Goal: Find specific page/section: Find specific page/section

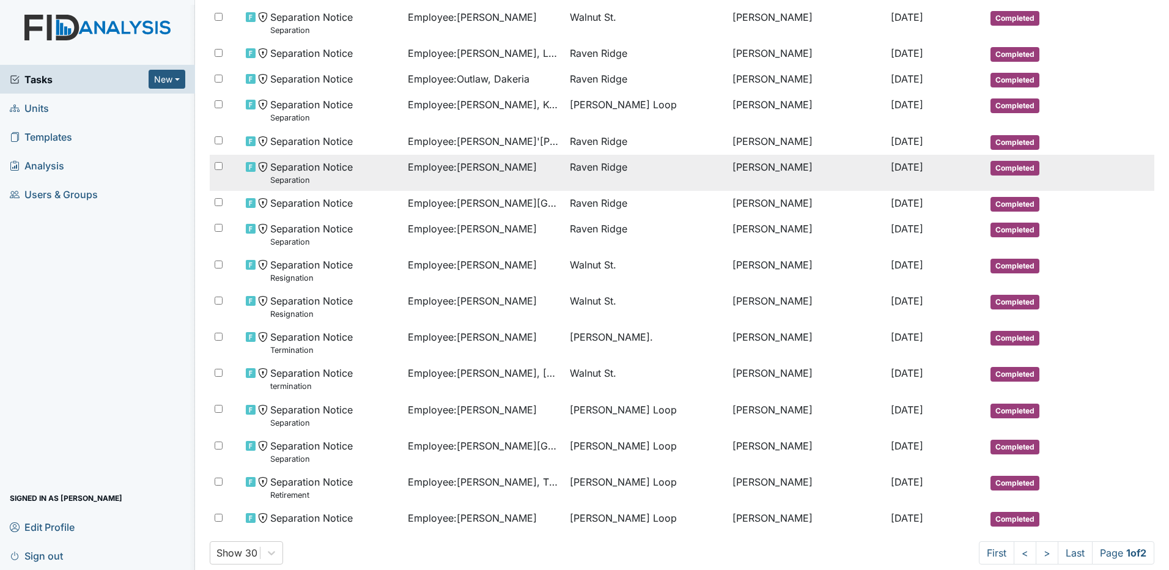
scroll to position [533, 0]
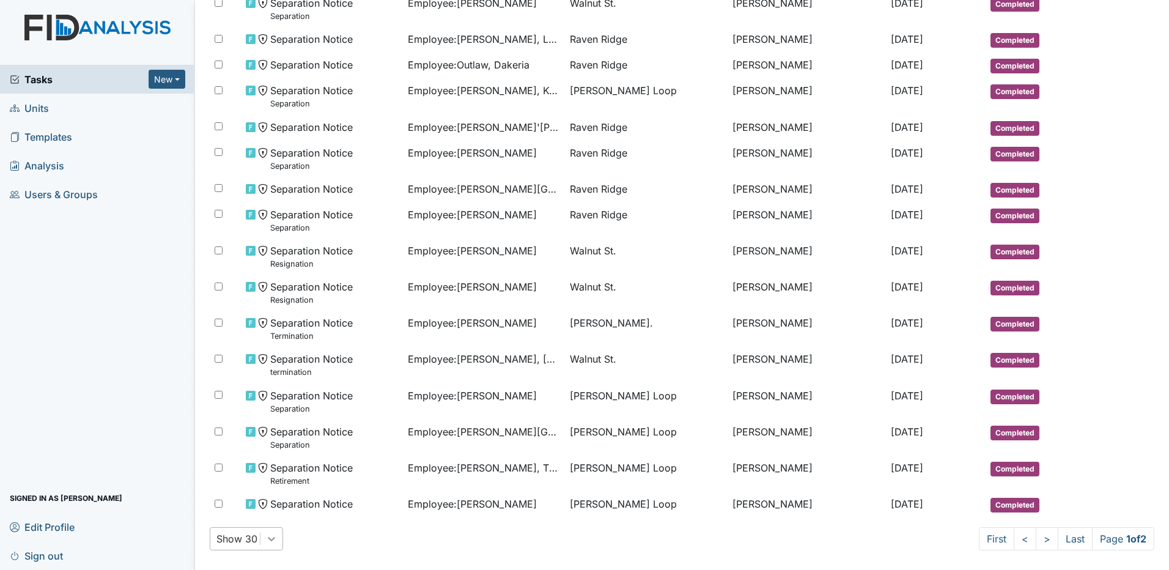
click at [267, 538] on div "Show 30" at bounding box center [246, 538] width 73 height 23
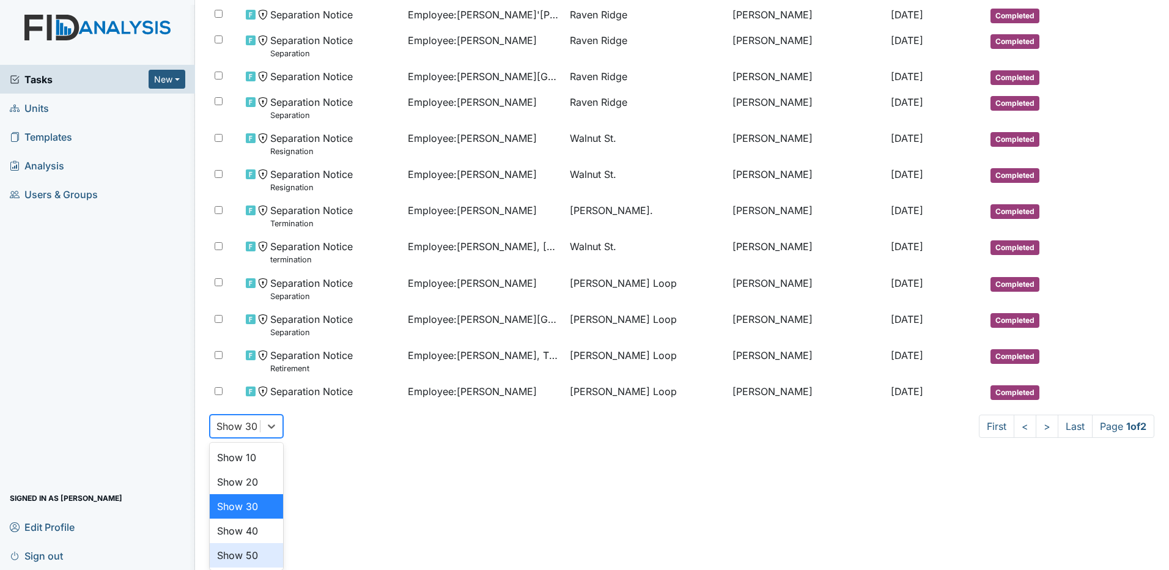
click at [260, 558] on div "Show 50" at bounding box center [246, 555] width 73 height 24
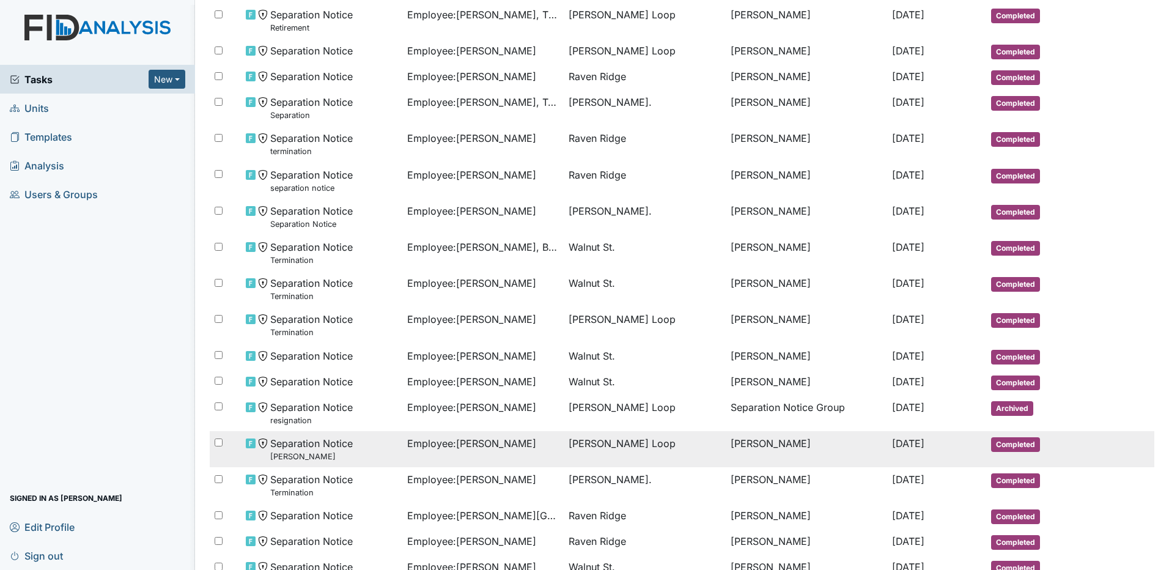
scroll to position [1111, 0]
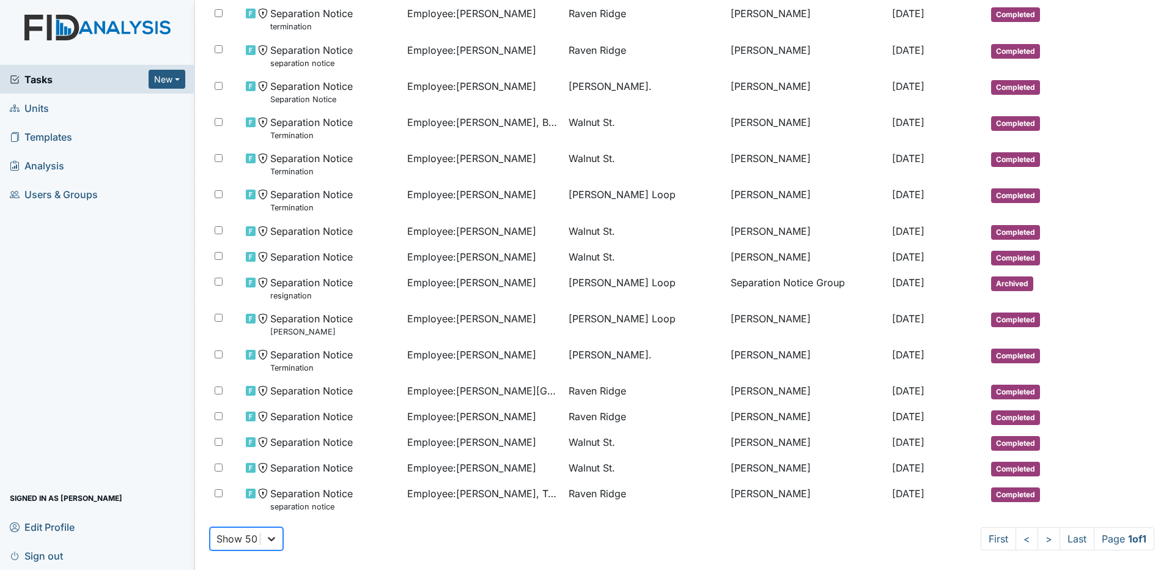
click at [273, 539] on div "option Show 50, selected. 0 results available. Select is focused ,type to refin…" at bounding box center [246, 538] width 73 height 23
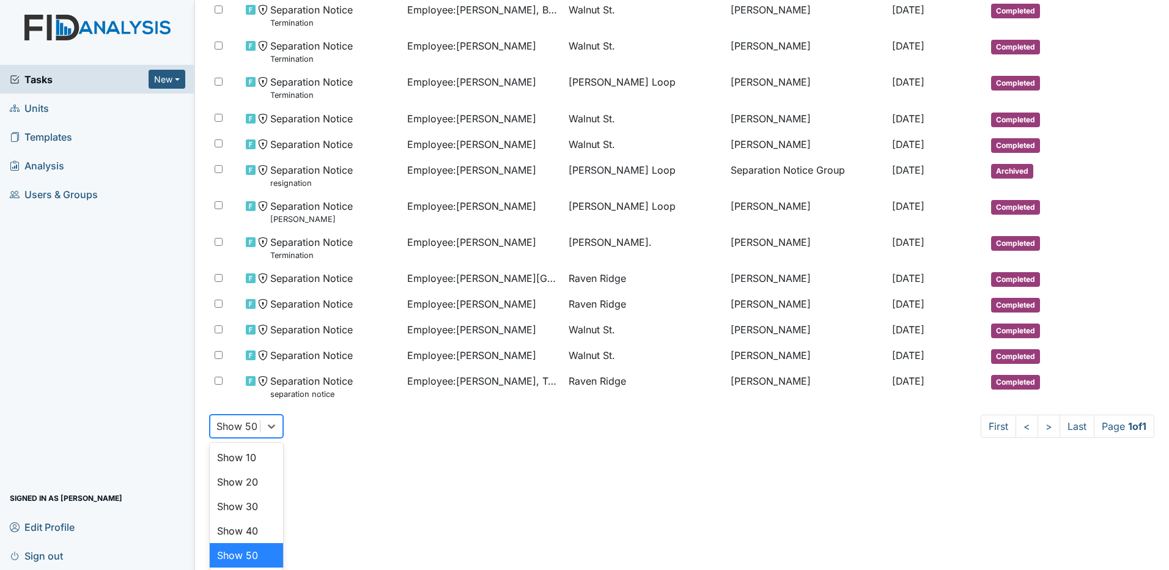
click at [255, 552] on div "Show 50" at bounding box center [246, 555] width 73 height 24
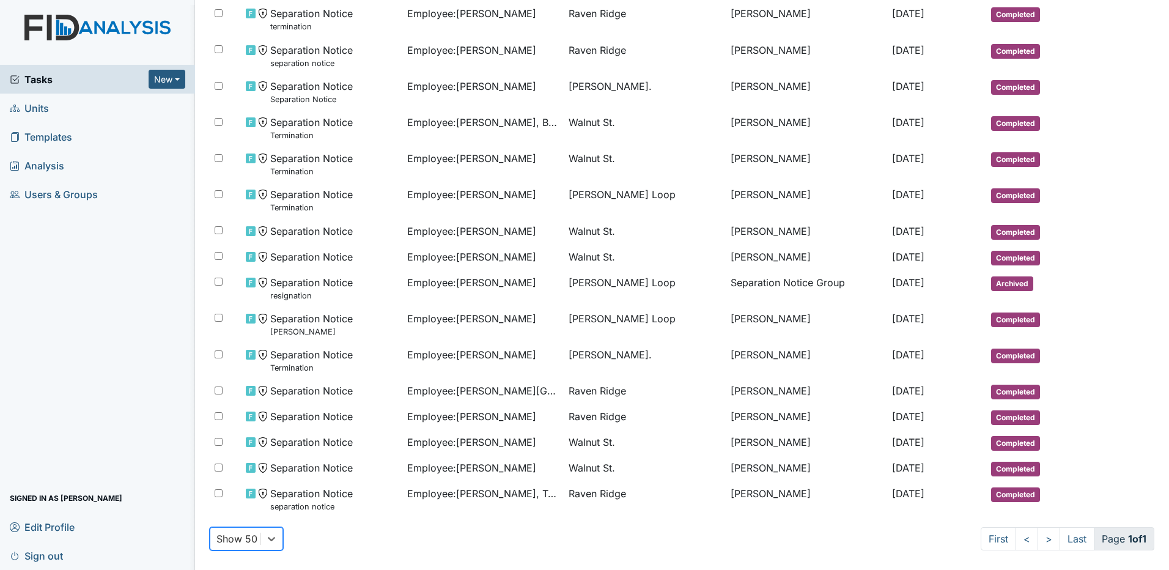
click at [1121, 545] on span "Page 1 of 1" at bounding box center [1124, 538] width 61 height 23
click at [981, 529] on link "First" at bounding box center [998, 538] width 35 height 23
click at [1042, 536] on link ">" at bounding box center [1049, 538] width 23 height 23
click at [1038, 539] on link ">" at bounding box center [1049, 538] width 23 height 23
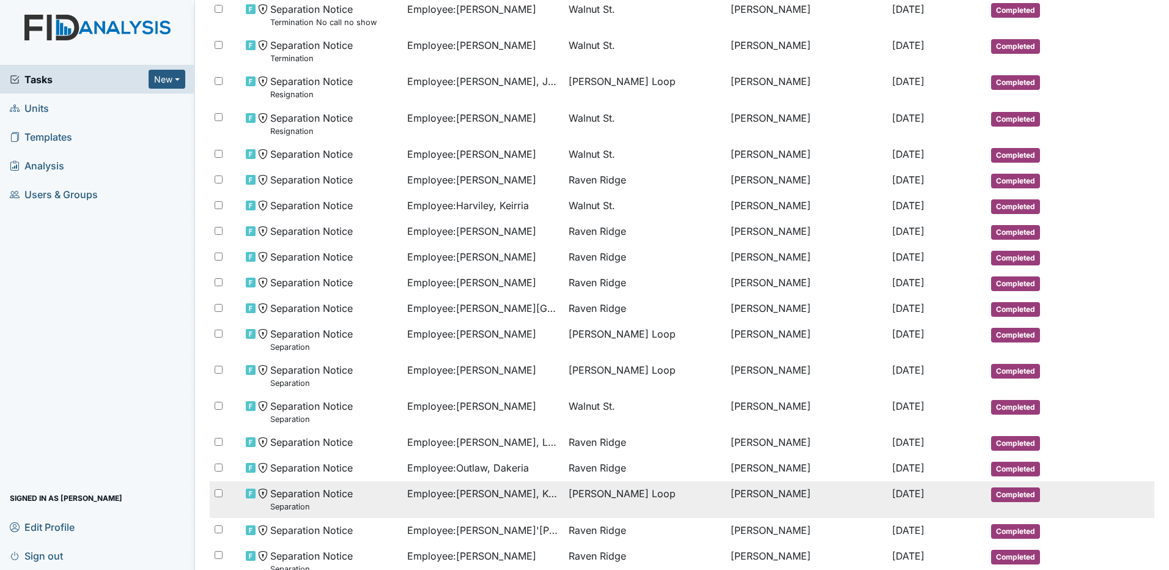
scroll to position [0, 0]
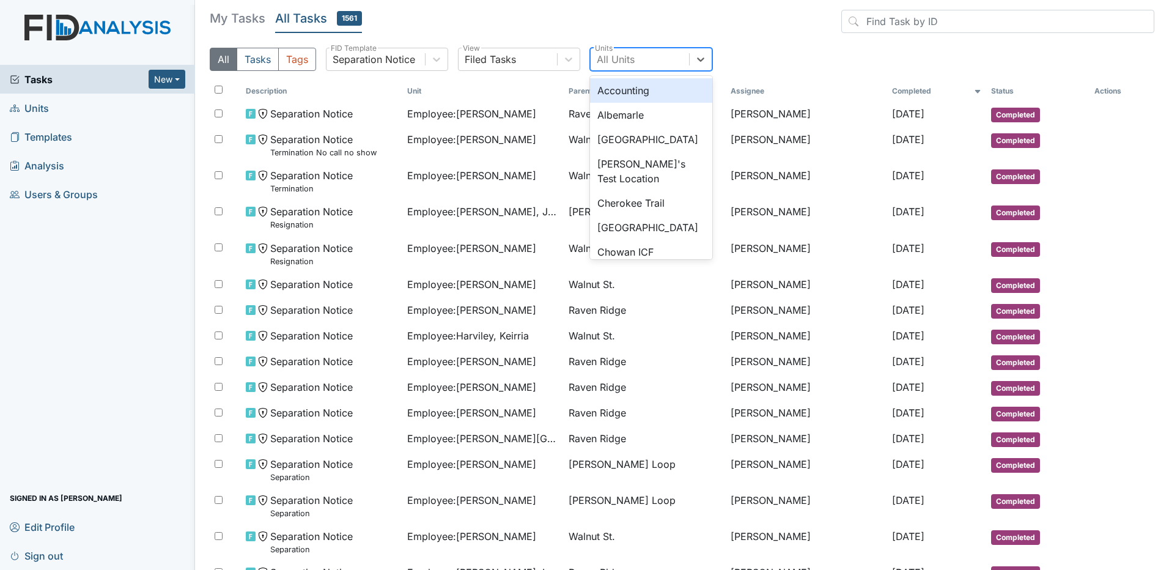
click at [649, 61] on div "All Units" at bounding box center [640, 59] width 98 height 22
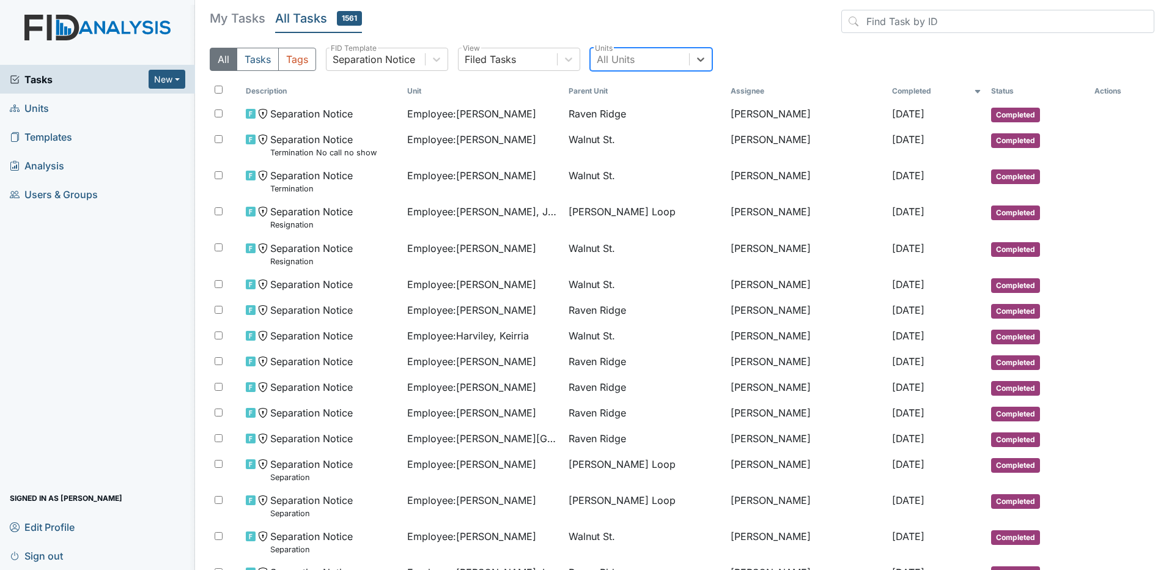
click at [629, 62] on div "All Units" at bounding box center [616, 59] width 38 height 15
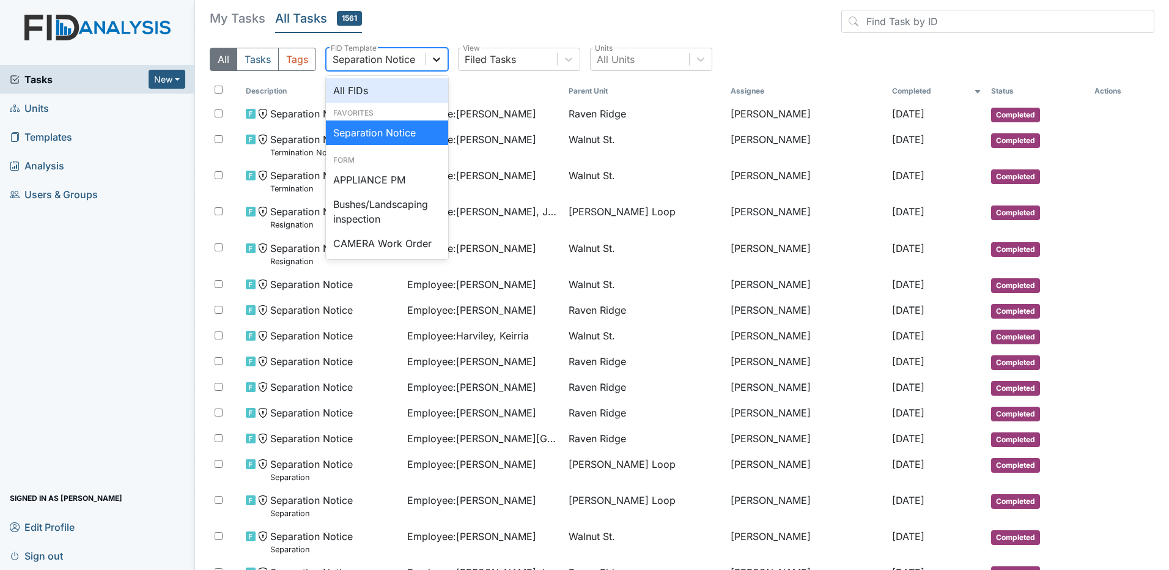
click at [432, 68] on div at bounding box center [437, 59] width 22 height 22
click at [394, 130] on div "Separation Notice" at bounding box center [387, 132] width 122 height 24
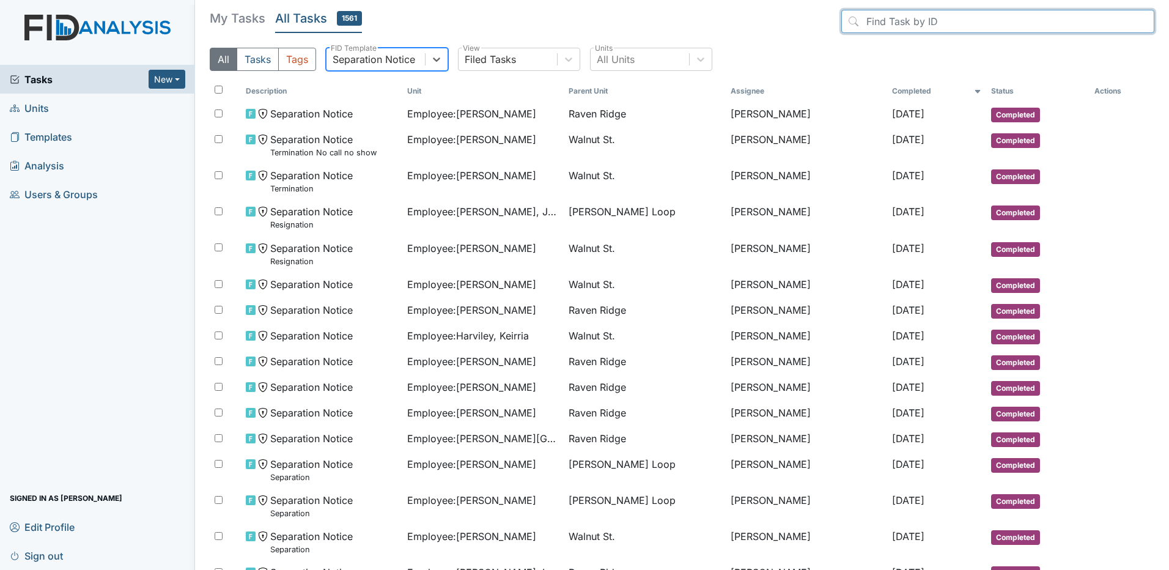
click at [924, 17] on input "search" at bounding box center [997, 21] width 313 height 23
type input "r"
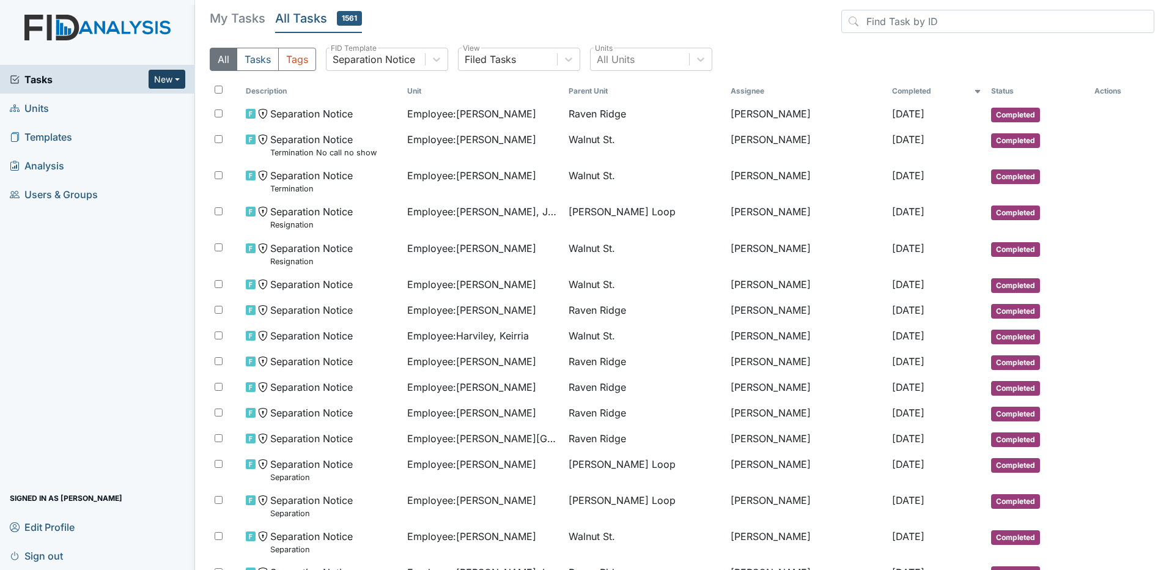
click at [177, 83] on button "New" at bounding box center [167, 79] width 37 height 19
click at [437, 59] on icon at bounding box center [436, 59] width 12 height 12
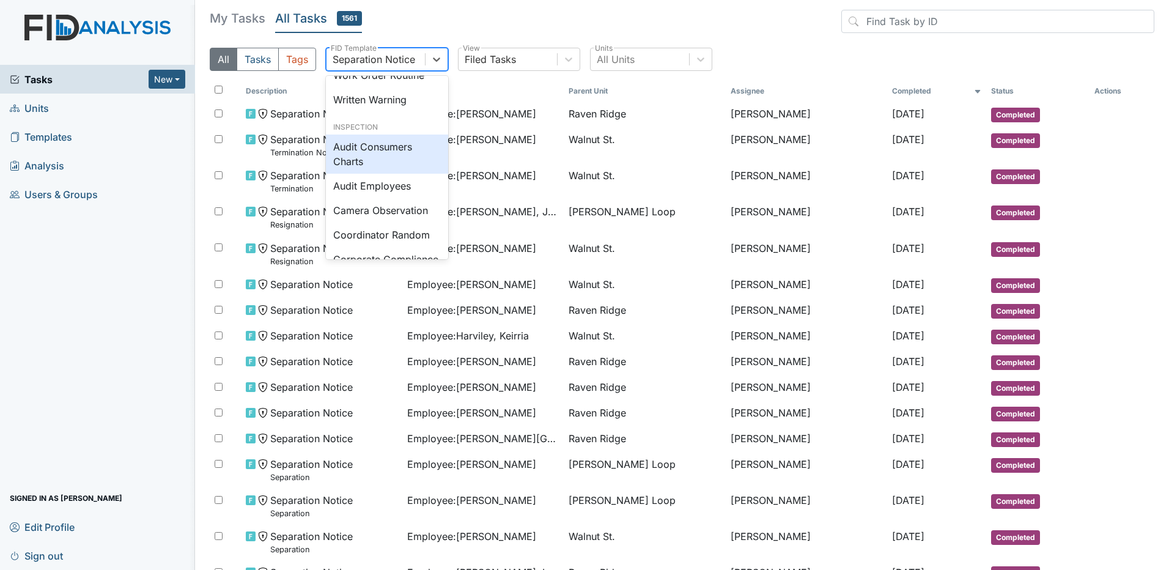
scroll to position [611, 0]
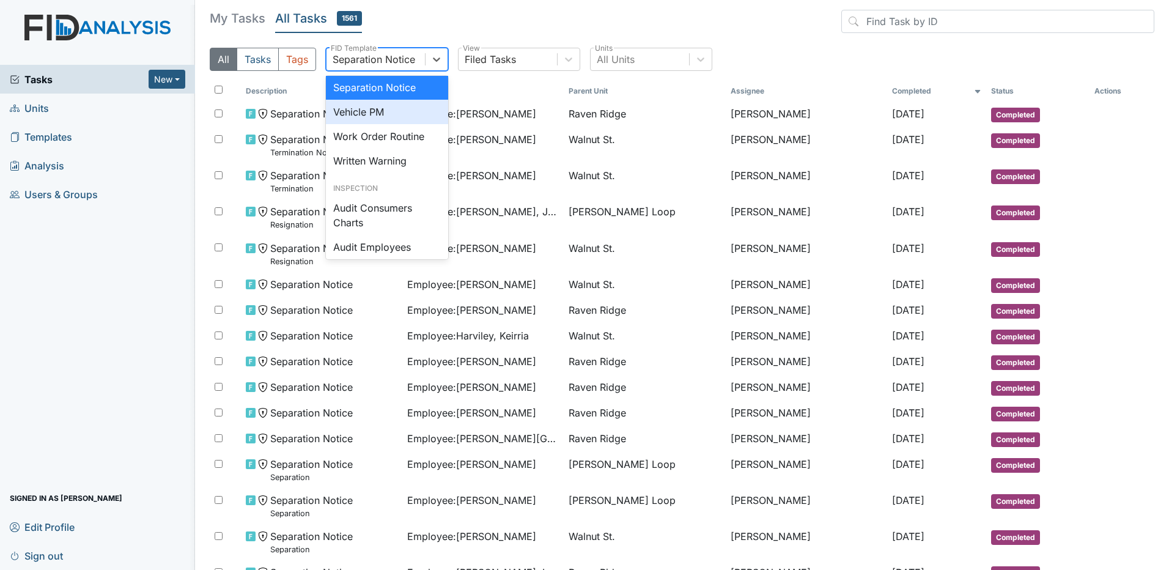
click at [397, 124] on div "Vehicle PM" at bounding box center [387, 112] width 122 height 24
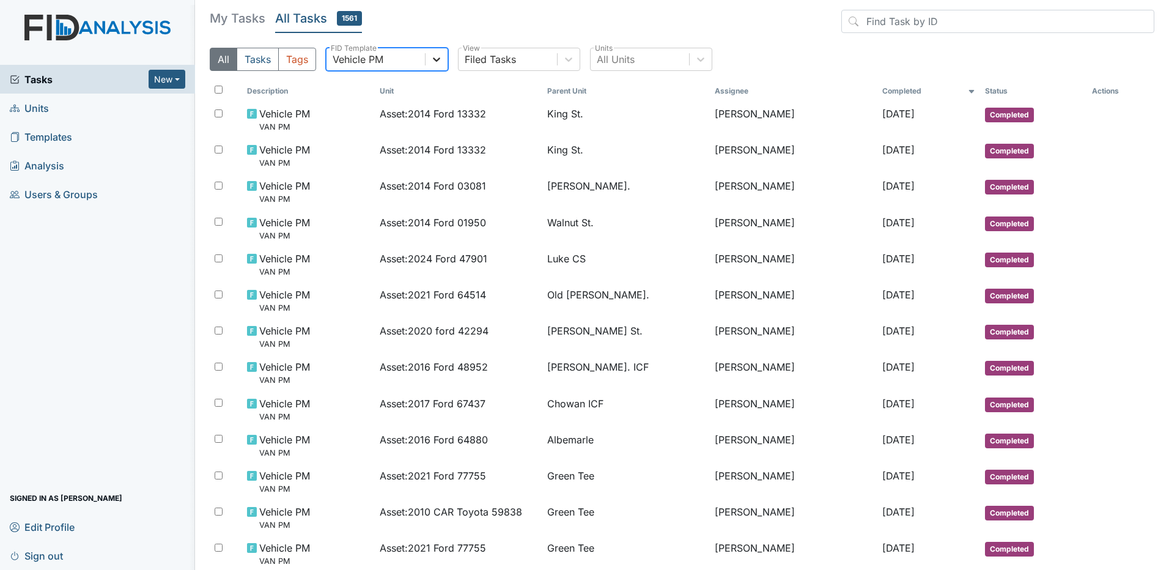
click at [437, 61] on icon at bounding box center [436, 59] width 7 height 4
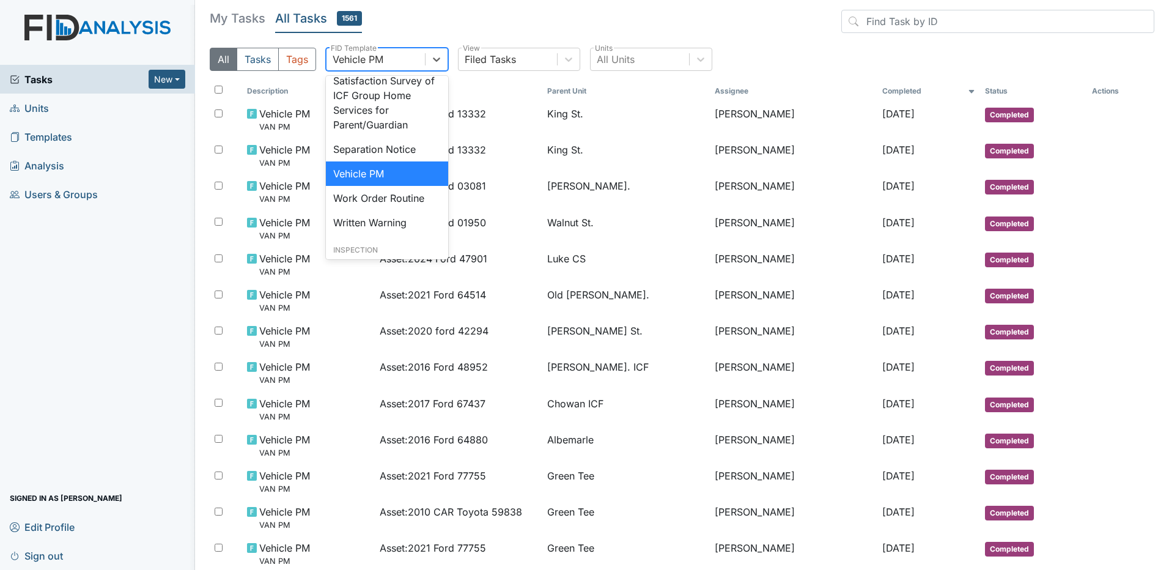
scroll to position [574, 0]
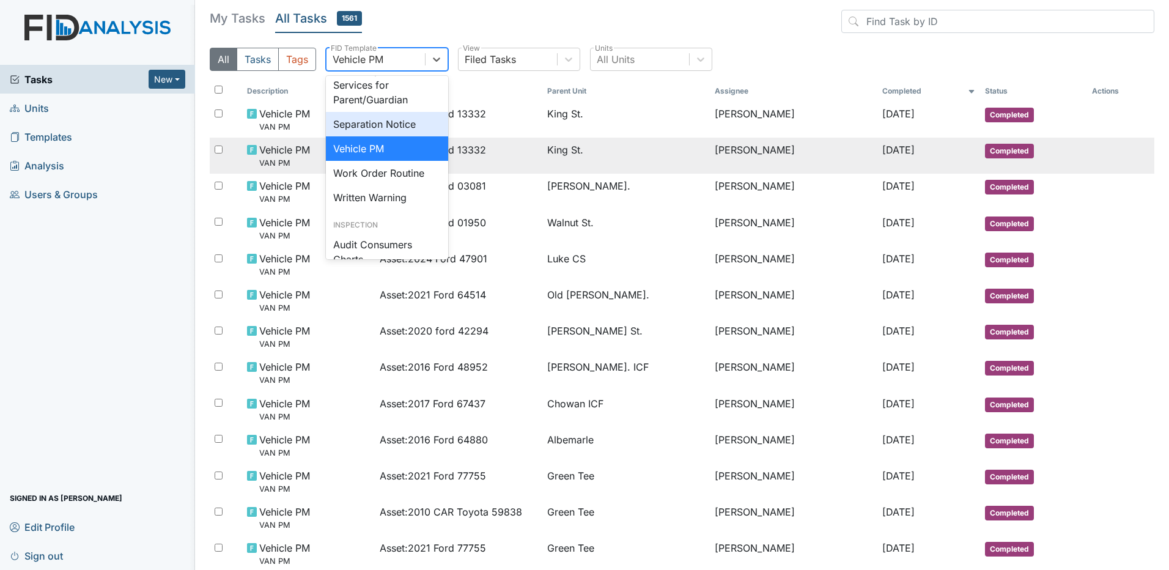
drag, startPoint x: 413, startPoint y: 152, endPoint x: 414, endPoint y: 144, distance: 8.0
click at [415, 136] on div "Separation Notice" at bounding box center [387, 124] width 122 height 24
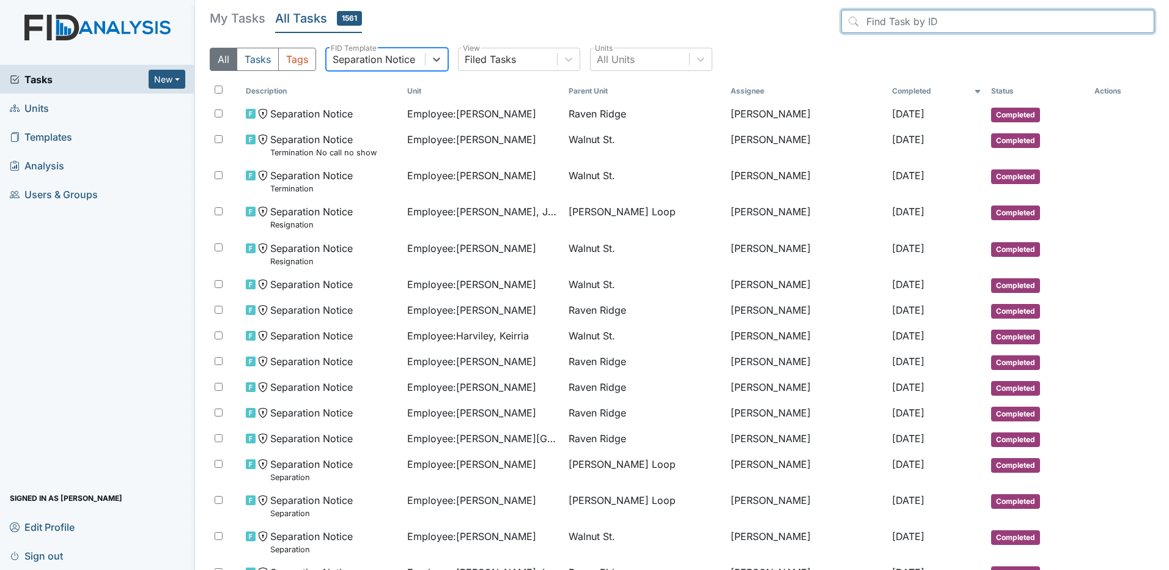
click at [892, 20] on input "search" at bounding box center [997, 21] width 313 height 23
type input "10242"
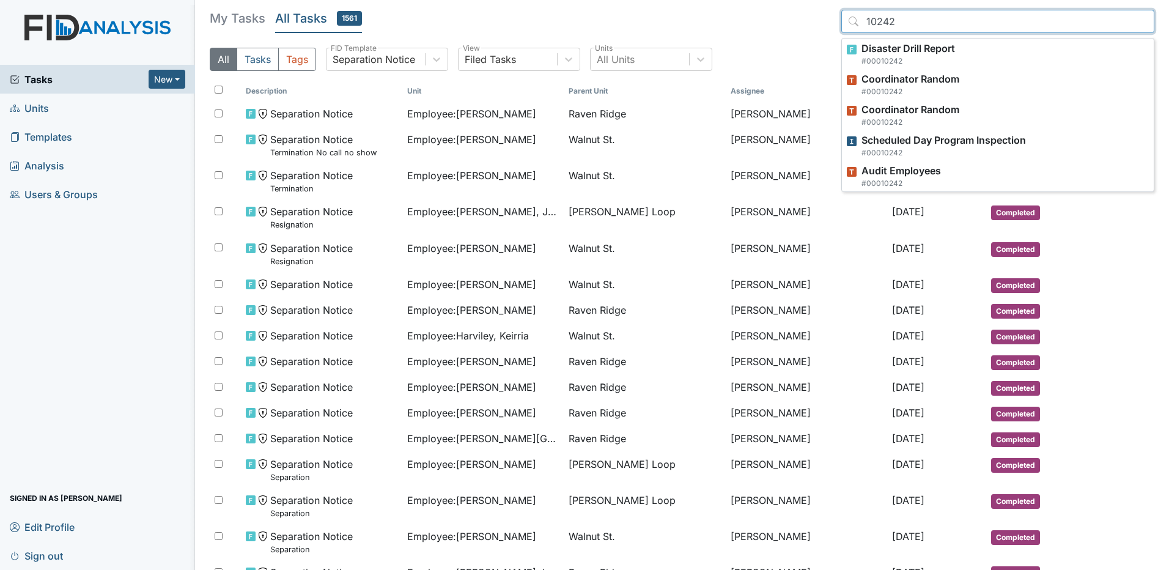
drag, startPoint x: 892, startPoint y: 21, endPoint x: 807, endPoint y: 21, distance: 84.4
click at [807, 21] on header "My Tasks All Tasks 1561 10242 Disaster Drill Report #00010242 Coordinator Rando…" at bounding box center [682, 24] width 945 height 28
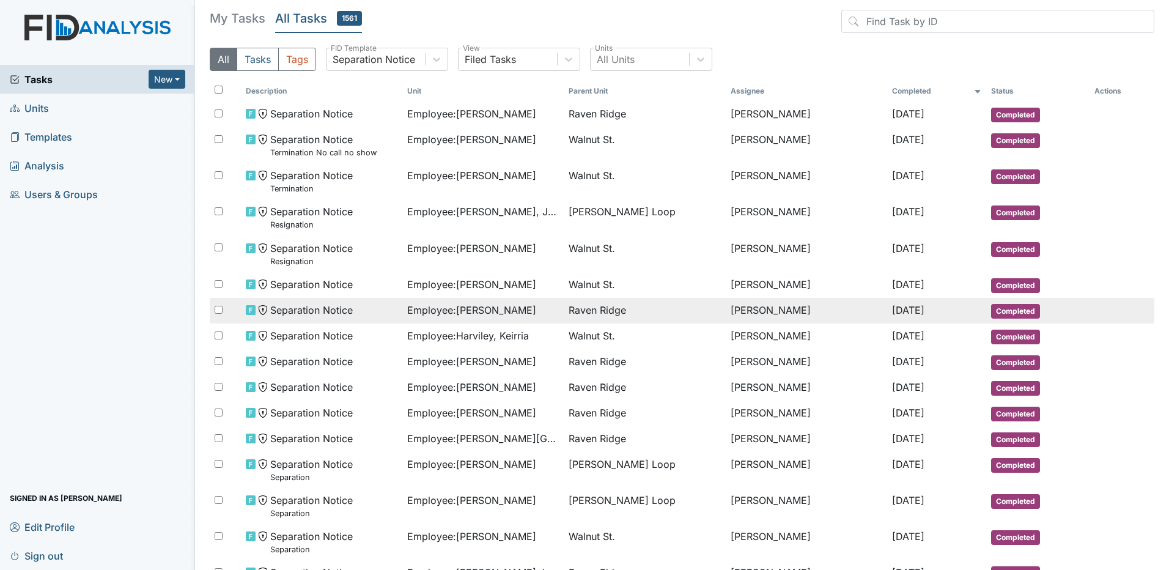
click at [441, 305] on span "Employee : Taylor, Shaquale" at bounding box center [471, 310] width 129 height 15
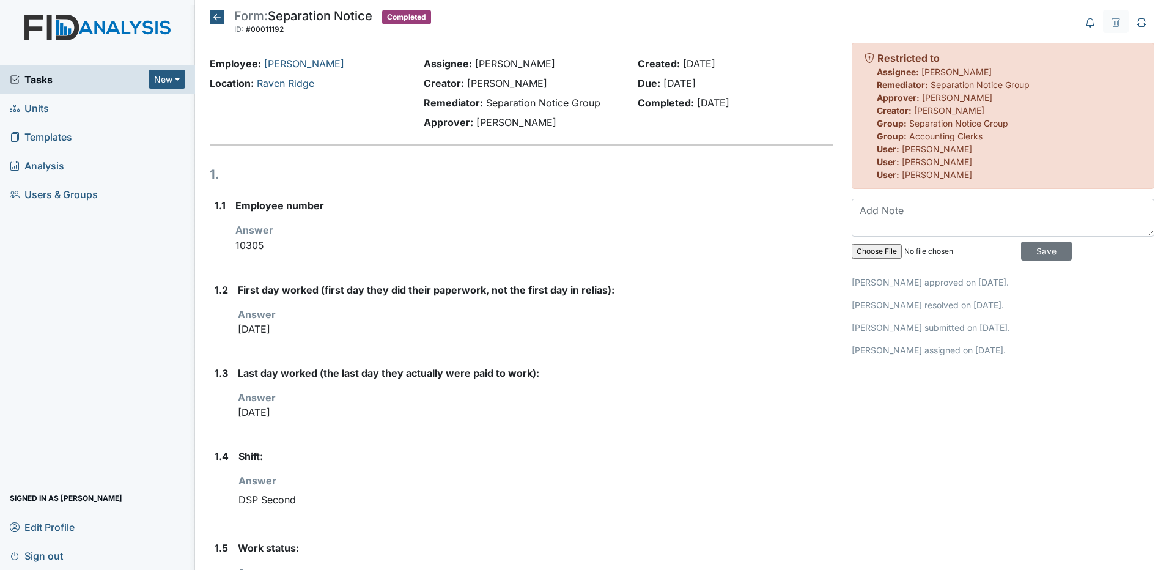
click at [217, 16] on icon at bounding box center [217, 17] width 15 height 15
